Goal: Information Seeking & Learning: Find specific fact

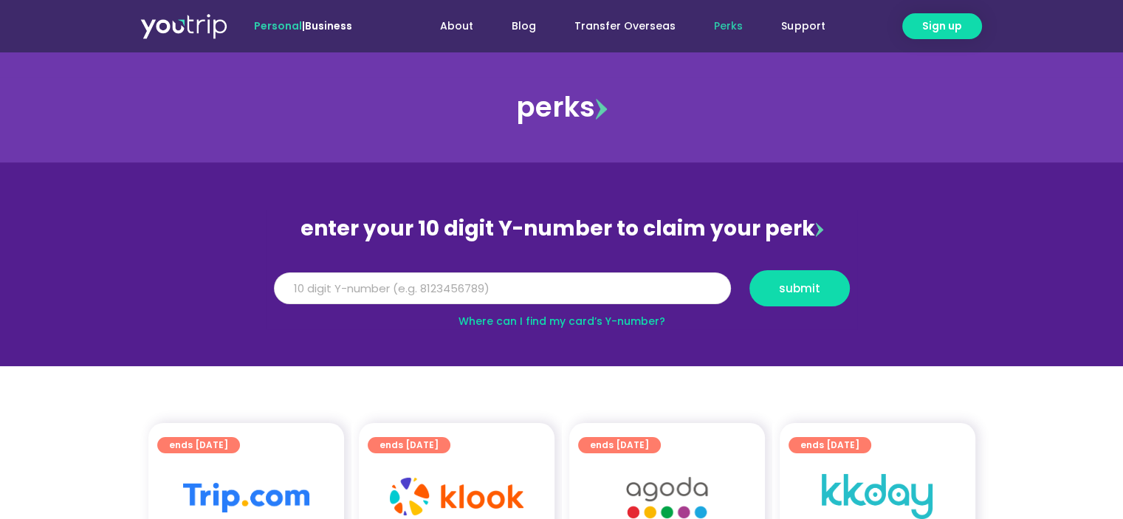
click at [302, 286] on input "Y Number" at bounding box center [502, 288] width 457 height 32
click at [289, 282] on input "Y Number" at bounding box center [502, 288] width 457 height 32
click at [366, 283] on input "Y Number" at bounding box center [502, 288] width 457 height 32
click at [366, 282] on input "Y Number" at bounding box center [502, 288] width 457 height 32
click at [446, 285] on input "Y Number" at bounding box center [502, 288] width 457 height 32
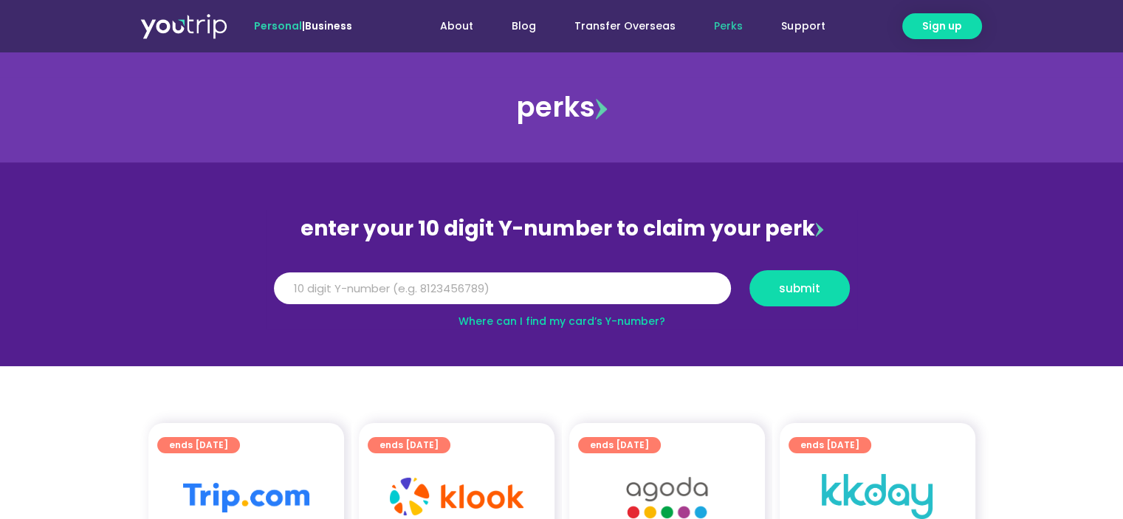
click at [527, 318] on link "Where can I find my card’s Y-number?" at bounding box center [561, 321] width 207 height 15
click at [817, 228] on img at bounding box center [819, 229] width 8 height 15
click at [421, 283] on input "Y Number" at bounding box center [502, 288] width 457 height 32
click at [602, 107] on img at bounding box center [601, 108] width 12 height 21
click at [567, 107] on div "perks" at bounding box center [561, 107] width 1123 height 59
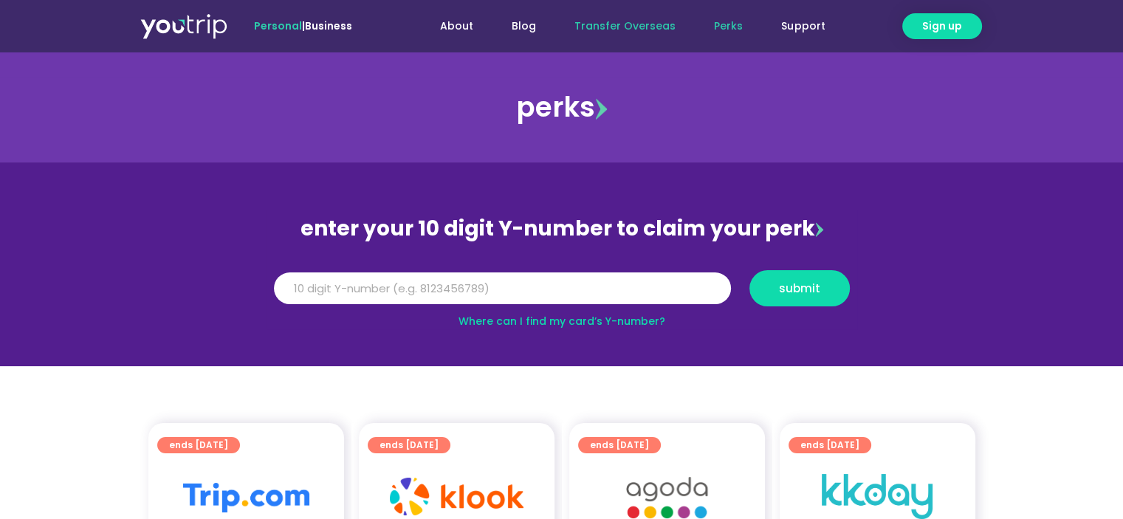
click at [634, 24] on link "Transfer Overseas" at bounding box center [625, 26] width 140 height 27
